Goal: Task Accomplishment & Management: Manage account settings

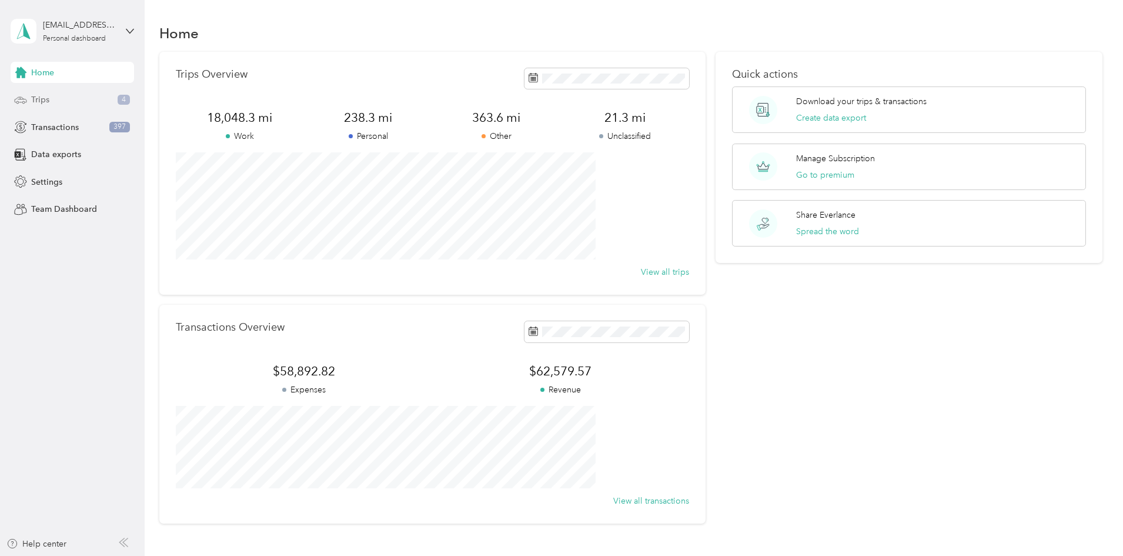
click at [80, 97] on div "Trips 4" at bounding box center [72, 99] width 123 height 21
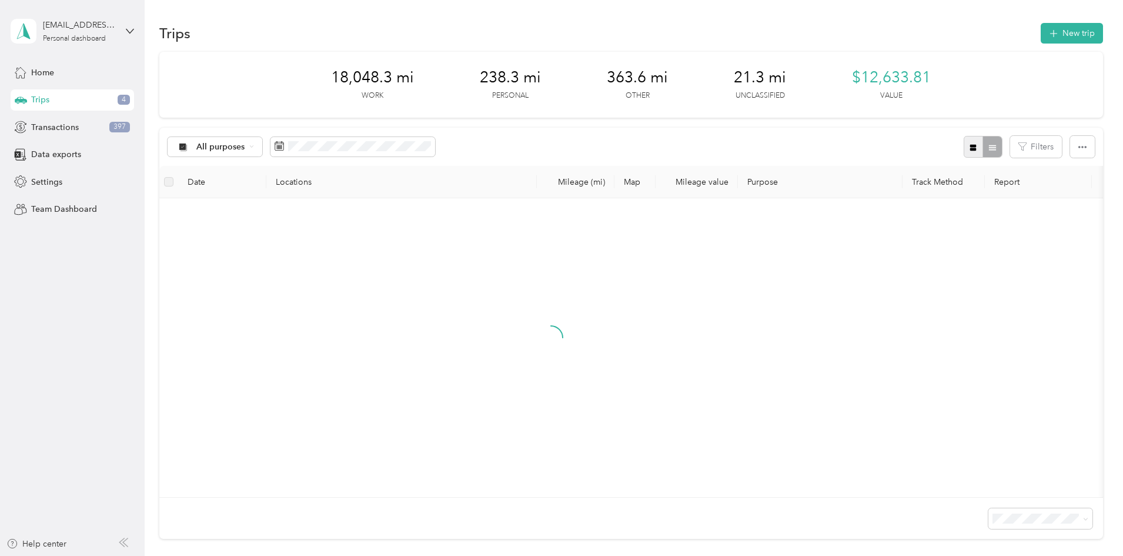
click at [970, 148] on icon "button" at bounding box center [973, 147] width 6 height 6
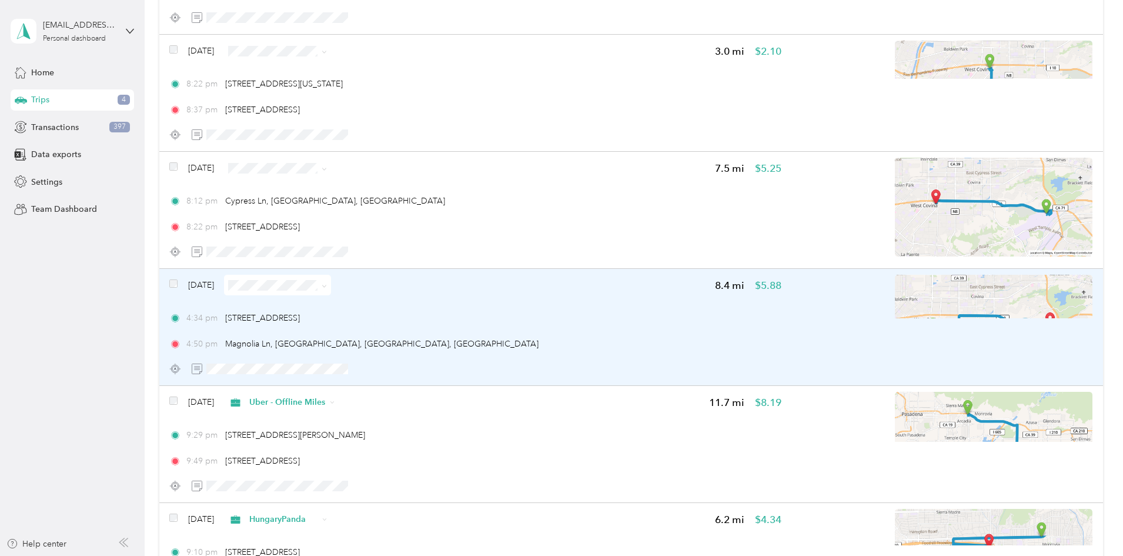
scroll to position [294, 0]
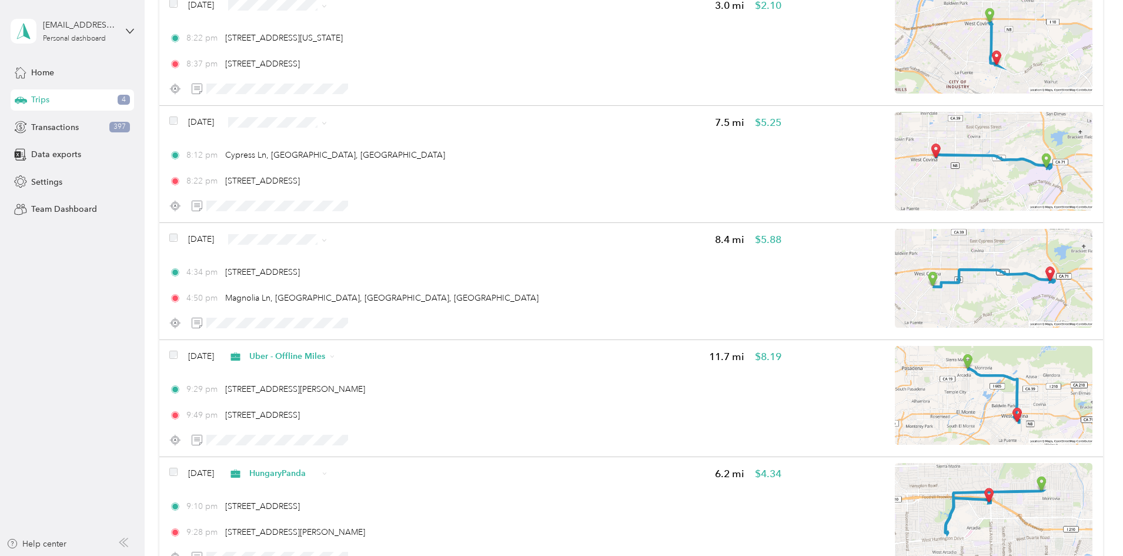
click at [399, 320] on span "Uber - Offline Miles" at bounding box center [393, 318] width 76 height 12
click at [414, 202] on span "Uber - Offline Miles" at bounding box center [393, 199] width 76 height 12
click at [402, 206] on li "Uber - Offline Miles" at bounding box center [382, 202] width 113 height 21
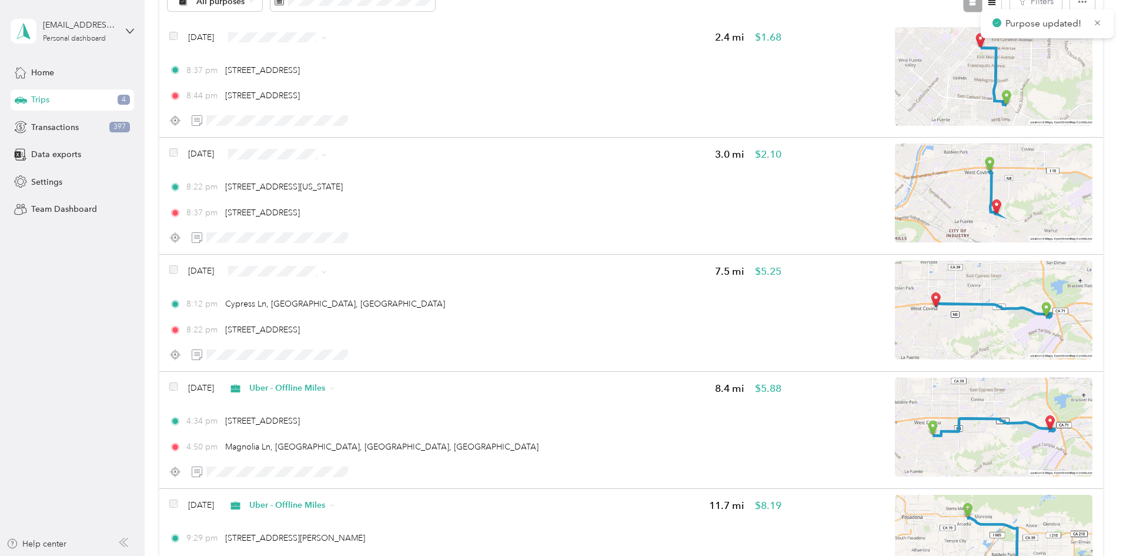
scroll to position [98, 0]
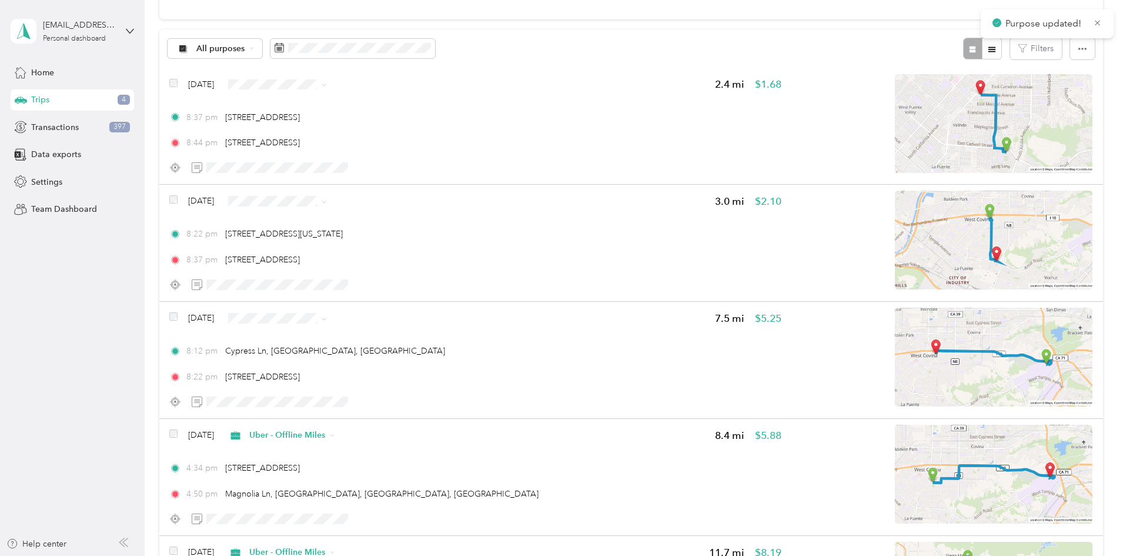
click at [380, 307] on li "Uber" at bounding box center [382, 303] width 113 height 21
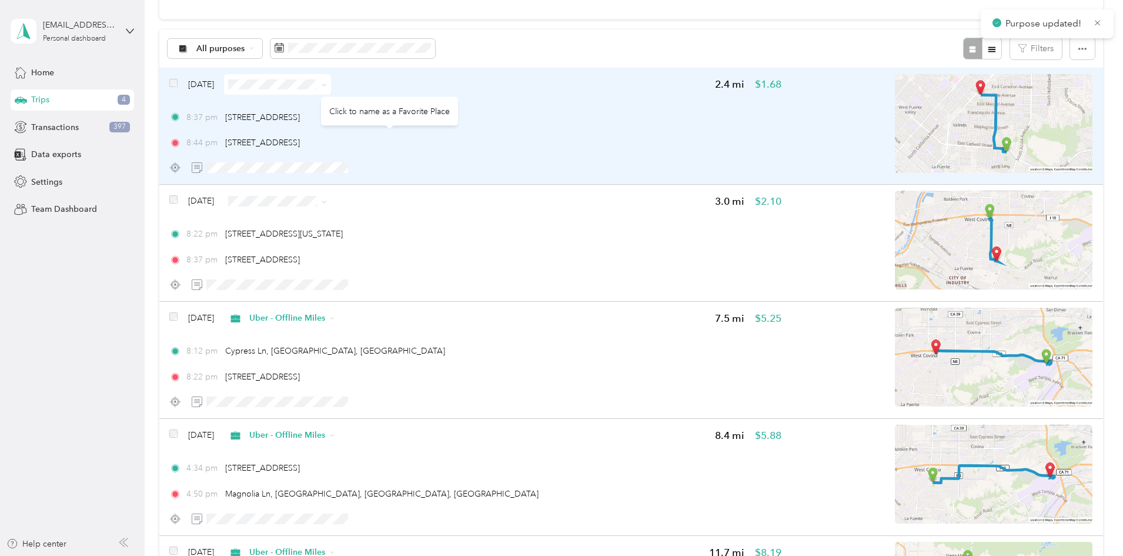
click at [331, 78] on span at bounding box center [277, 84] width 107 height 21
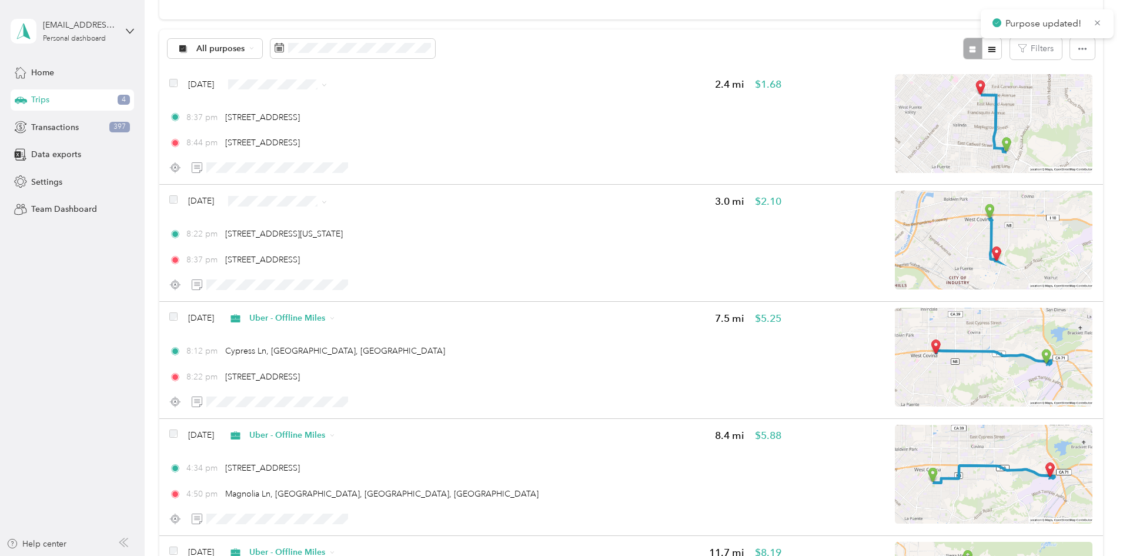
click at [399, 162] on span "Uber - Offline Miles" at bounding box center [393, 164] width 76 height 12
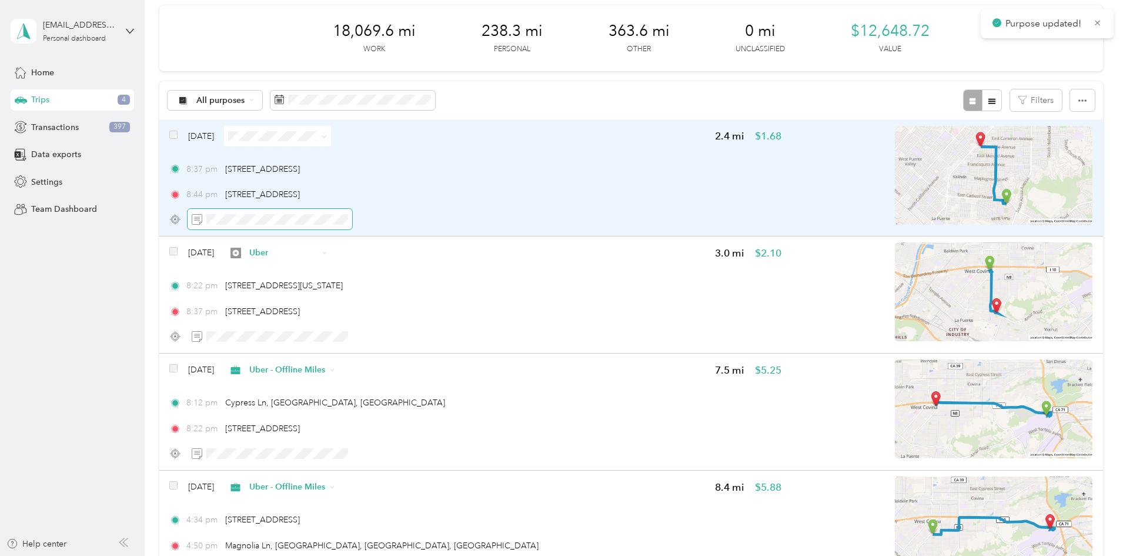
scroll to position [0, 0]
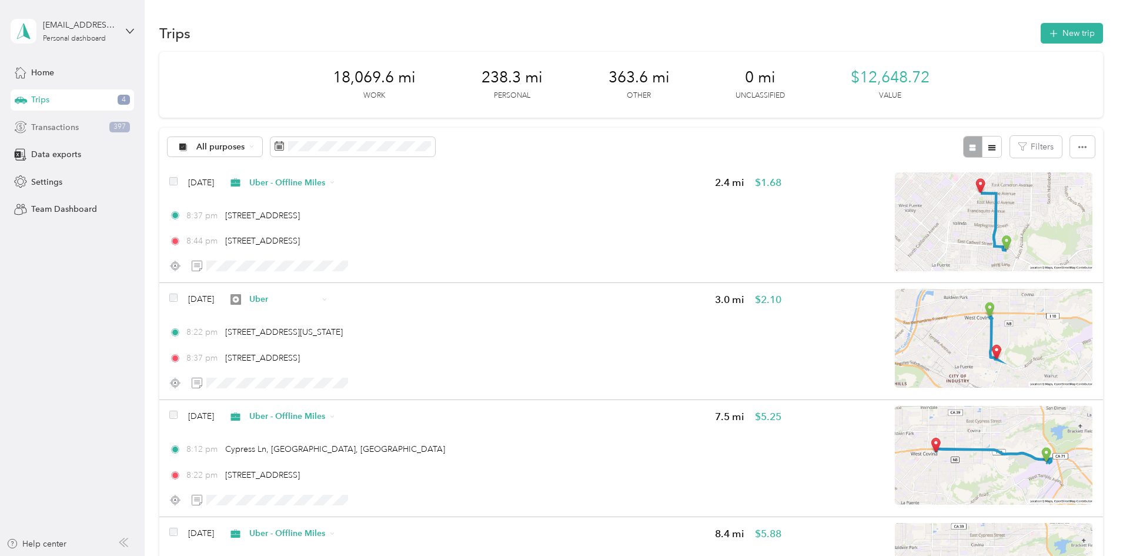
click at [105, 128] on div "Transactions 397" at bounding box center [72, 126] width 123 height 21
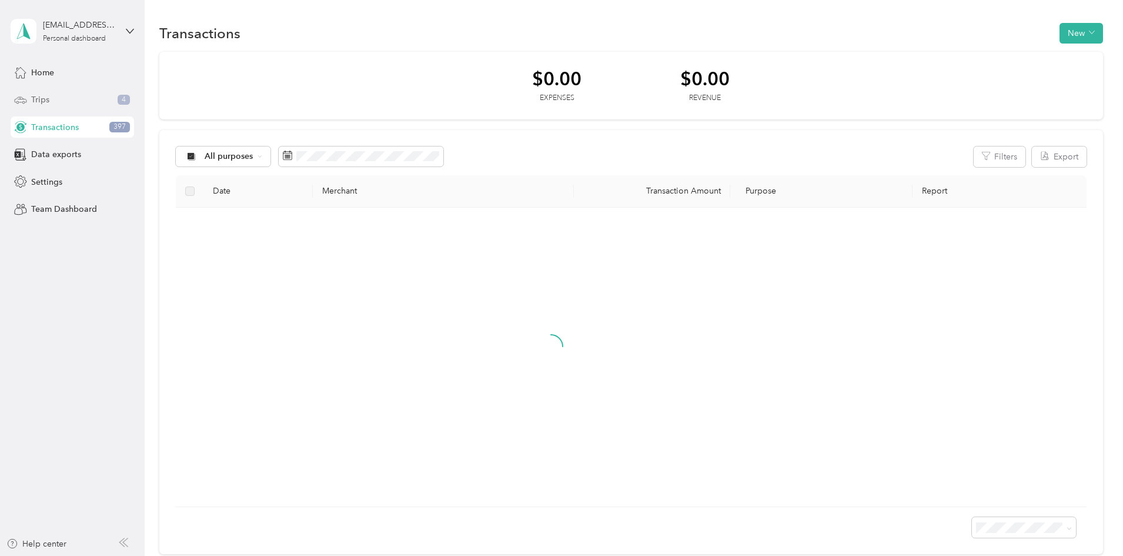
click at [122, 101] on span "4" at bounding box center [124, 100] width 12 height 11
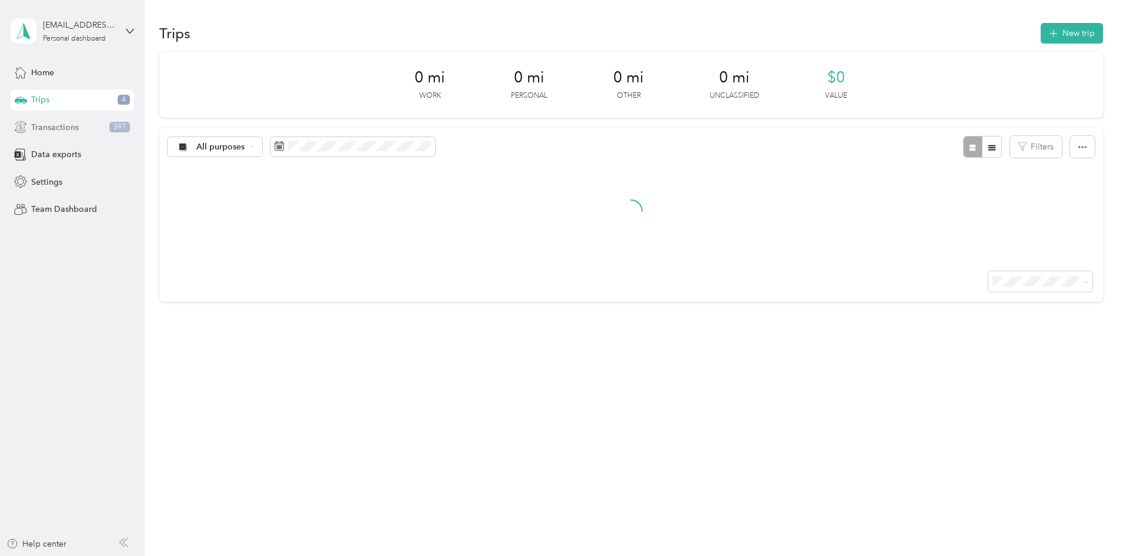
click at [120, 129] on span "397" at bounding box center [119, 127] width 21 height 11
